Goal: Navigation & Orientation: Find specific page/section

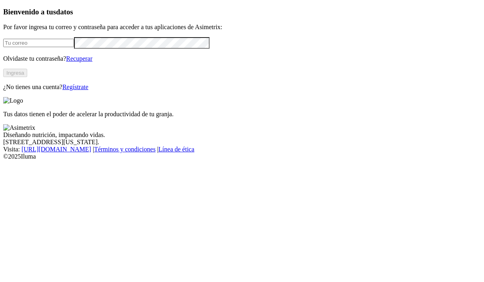
click at [51, 47] on input "email" at bounding box center [38, 43] width 71 height 8
type input "[EMAIL_ADDRESS][DOMAIN_NAME]"
click at [27, 77] on button "Ingresa" at bounding box center [15, 73] width 24 height 8
